Goal: Find specific page/section: Find specific page/section

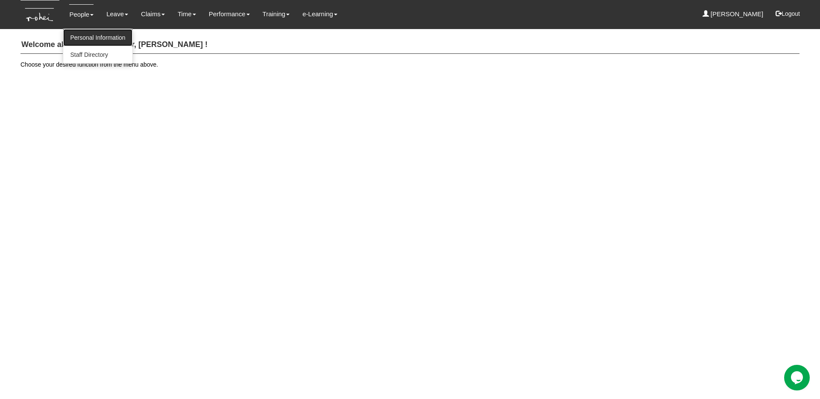
click at [89, 35] on link "Personal Information" at bounding box center [97, 37] width 69 height 17
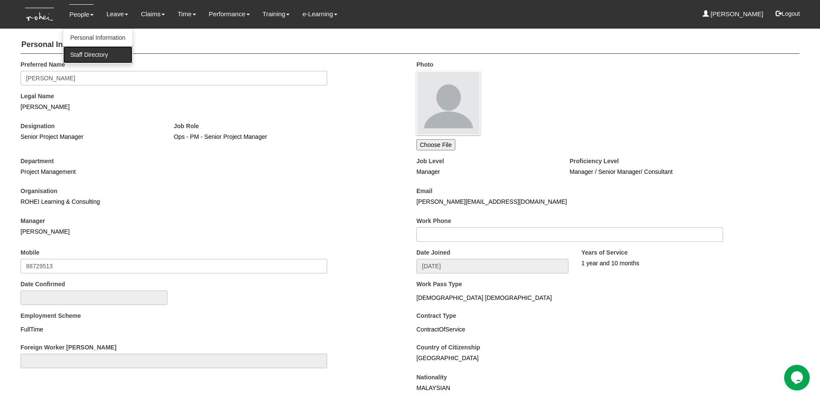
click at [86, 54] on link "Staff Directory" at bounding box center [97, 54] width 69 height 17
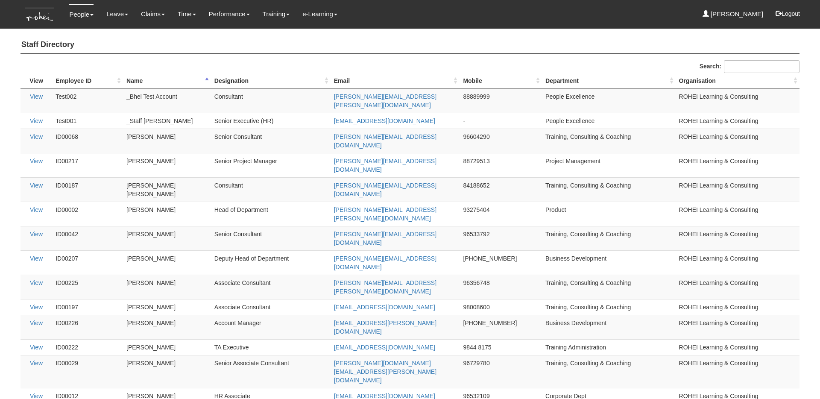
select select "50"
click at [473, 275] on td "96356748" at bounding box center [500, 287] width 82 height 24
copy tr "96356748"
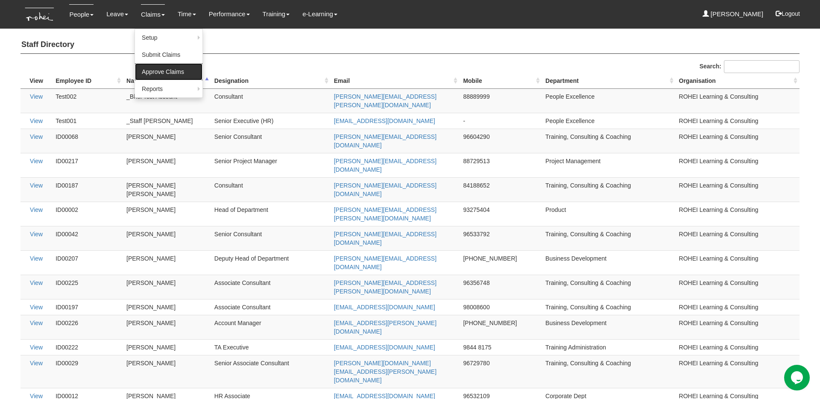
click at [153, 67] on link "Approve Claims" at bounding box center [168, 71] width 67 height 17
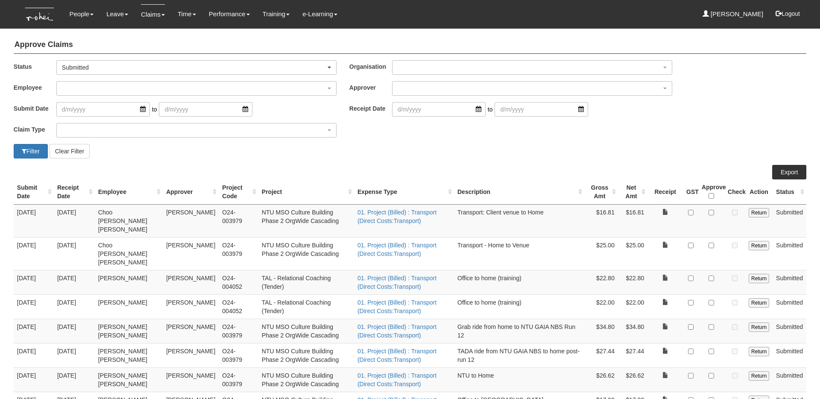
select select "50"
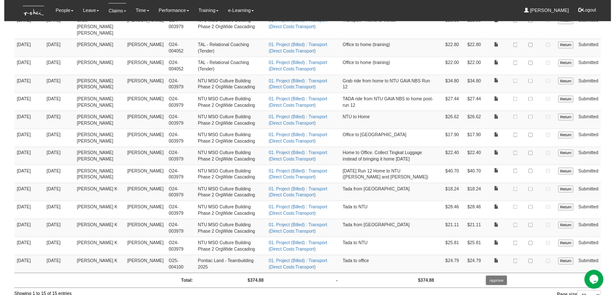
scroll to position [213, 0]
